Goal: Task Accomplishment & Management: Use online tool/utility

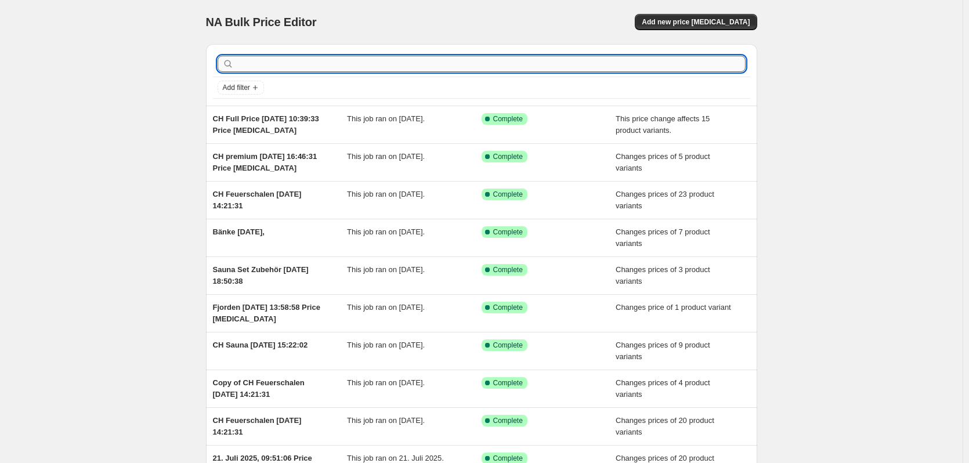
drag, startPoint x: 354, startPoint y: 63, endPoint x: 339, endPoint y: 67, distance: 15.5
click at [349, 64] on input "text" at bounding box center [490, 64] width 509 height 16
type input "[PERSON_NAME]"
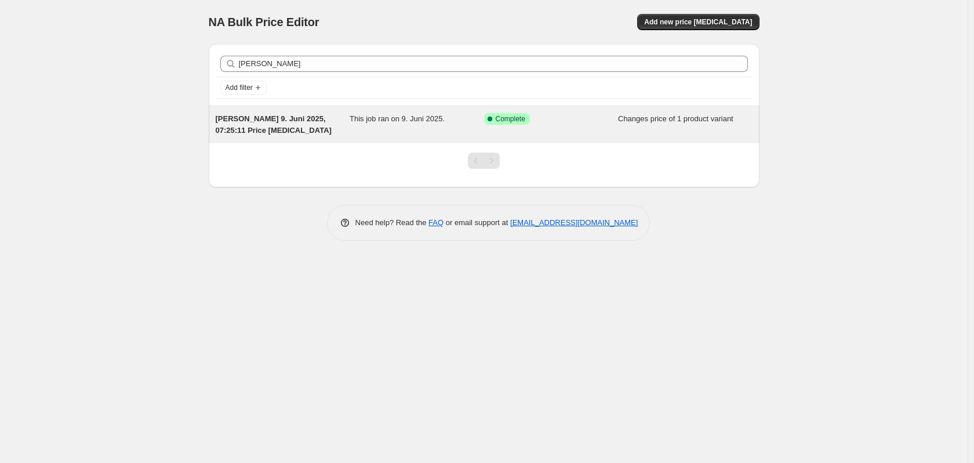
click at [249, 117] on span "[PERSON_NAME] 9. Juni 2025, 07:25:11 Price [MEDICAL_DATA]" at bounding box center [274, 124] width 116 height 20
